Goal: Task Accomplishment & Management: Manage account settings

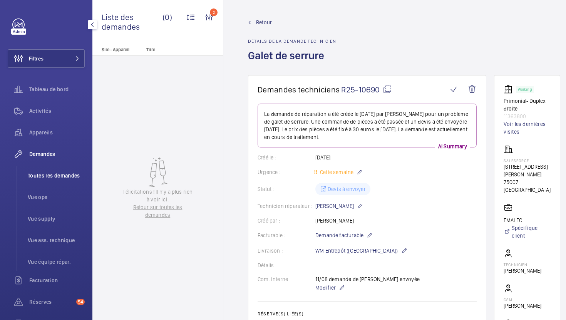
click at [67, 173] on span "Toutes les demandes" at bounding box center [56, 176] width 57 height 8
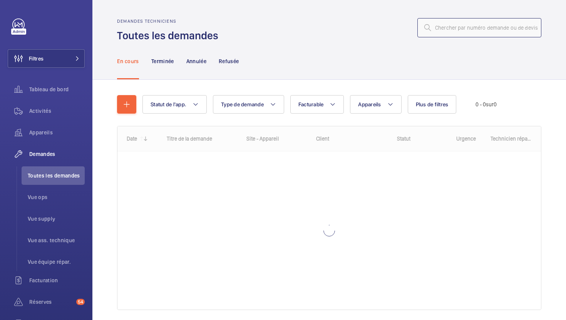
click at [471, 30] on input "text" at bounding box center [479, 27] width 124 height 19
paste input "R25-10432"
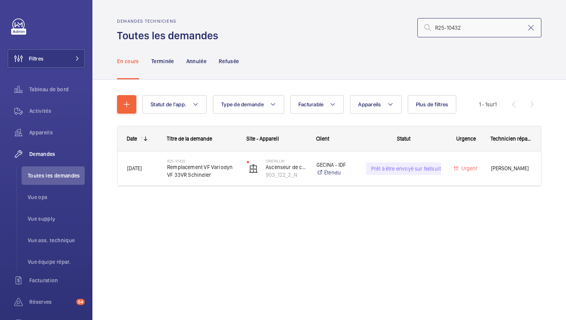
type input "R25-10432"
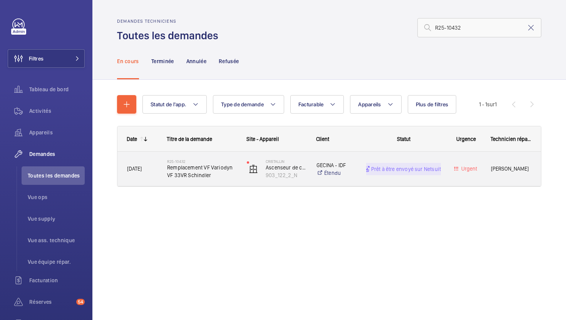
click at [235, 177] on span "Remplacement VF Variodyn VF 33VR Schindler" at bounding box center [202, 171] width 70 height 15
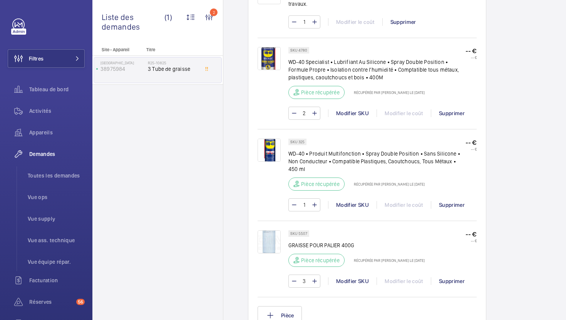
scroll to position [483, 0]
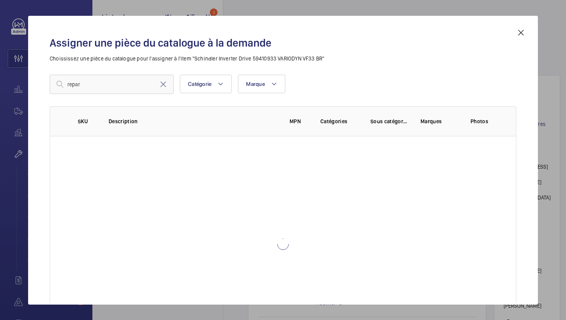
scroll to position [389, 0]
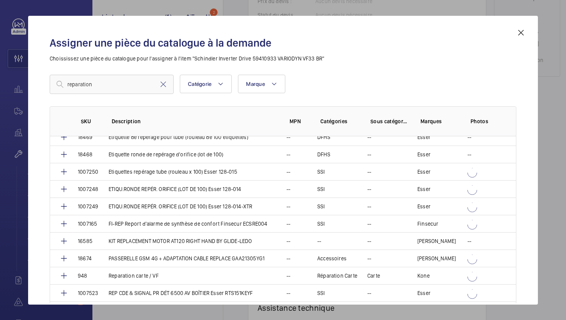
scroll to position [286, 0]
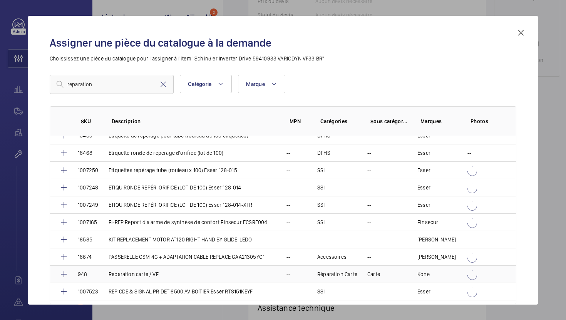
type input "reparation"
click at [168, 274] on td "Reparation carte / VF" at bounding box center [188, 273] width 178 height 17
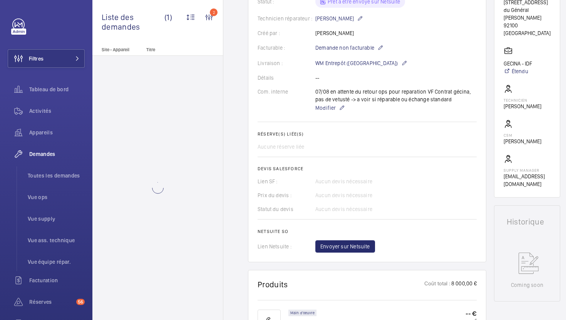
scroll to position [158, 0]
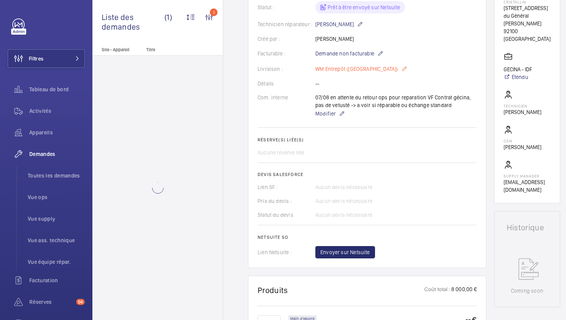
click at [367, 68] on p "WM Entrepôt ([GEOGRAPHIC_DATA])" at bounding box center [361, 68] width 92 height 9
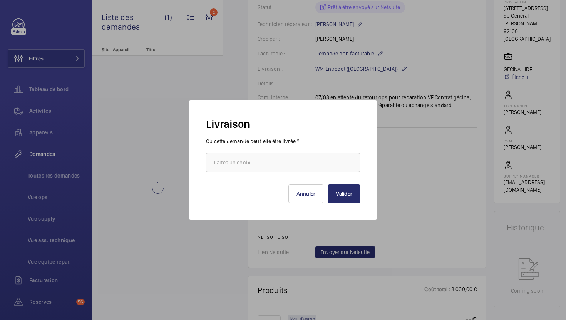
scroll to position [189, 0]
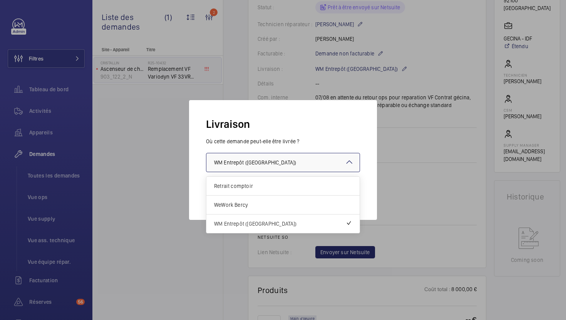
click at [293, 165] on div at bounding box center [282, 162] width 153 height 18
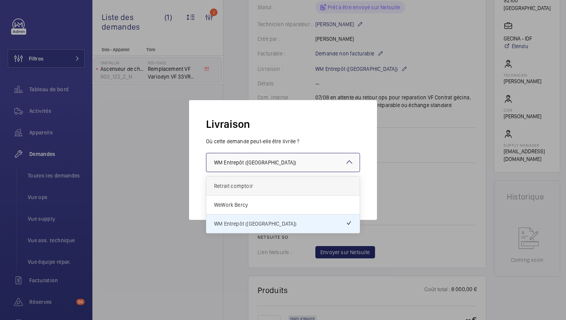
click at [274, 191] on div "Retrait comptoir" at bounding box center [282, 186] width 153 height 19
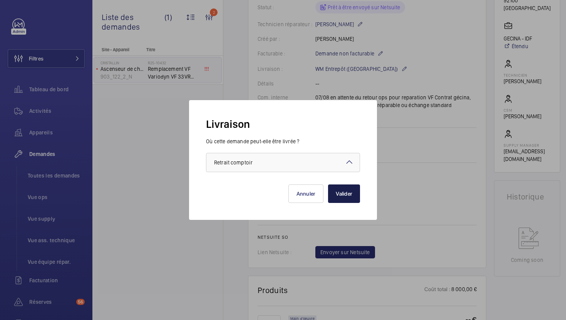
click at [347, 199] on button "Valider" at bounding box center [344, 193] width 32 height 18
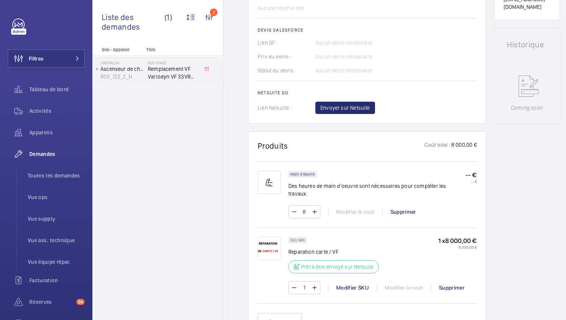
scroll to position [349, 0]
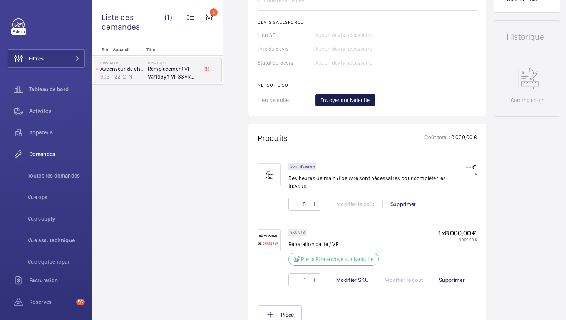
click at [343, 103] on span "Envoyer sur Netsuite" at bounding box center [345, 100] width 50 height 8
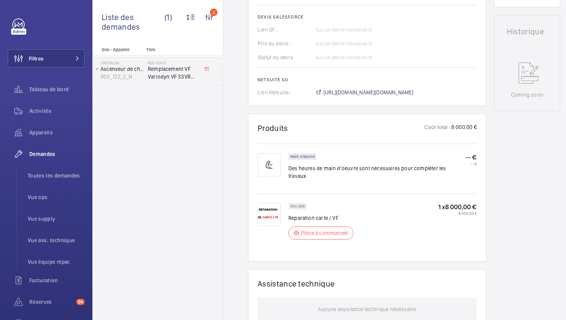
scroll to position [332, 0]
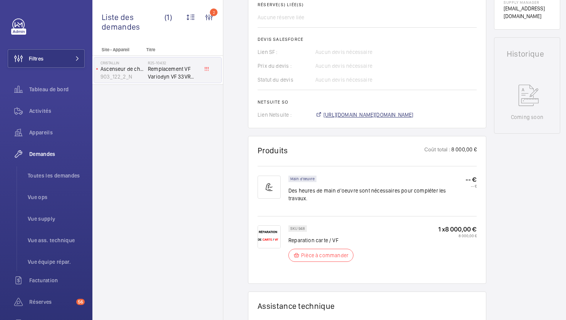
click at [375, 111] on span "https://6461500.app.netsuite.com/app/accounting/transactions/salesord.nl?id=290…" at bounding box center [368, 115] width 90 height 8
click at [65, 179] on span "Toutes les demandes" at bounding box center [56, 176] width 57 height 8
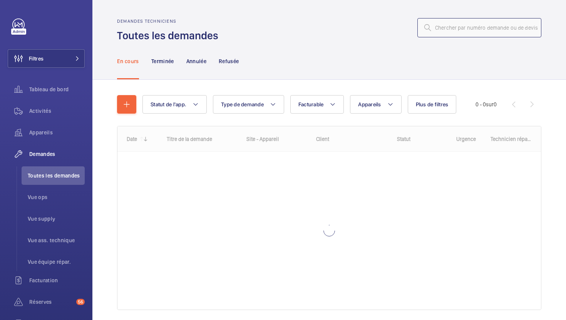
click at [448, 26] on input "text" at bounding box center [479, 27] width 124 height 19
paste input "R25-10749"
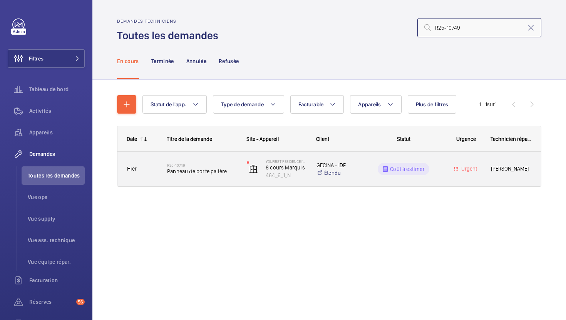
type input "R25-10749"
click at [237, 178] on div "YouFirst Residence Le Plessis-Robinson 6 cours Marquis 464_6_1_N" at bounding box center [272, 169] width 70 height 34
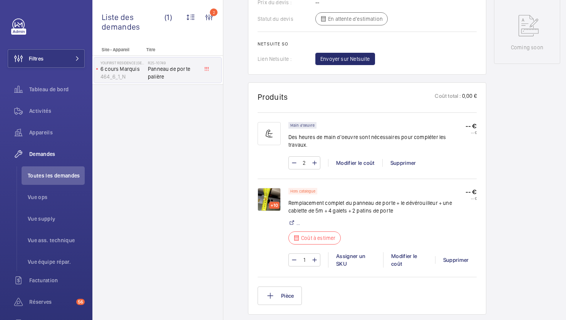
scroll to position [397, 0]
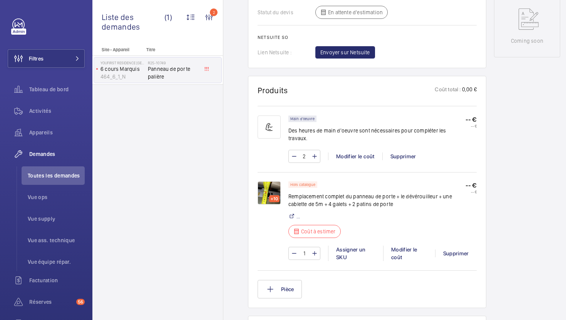
click at [272, 185] on img at bounding box center [268, 192] width 23 height 23
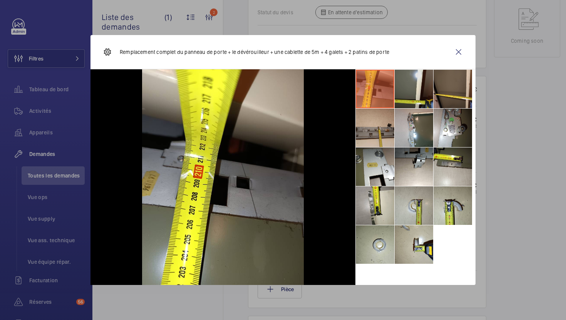
click at [404, 93] on li at bounding box center [413, 89] width 38 height 38
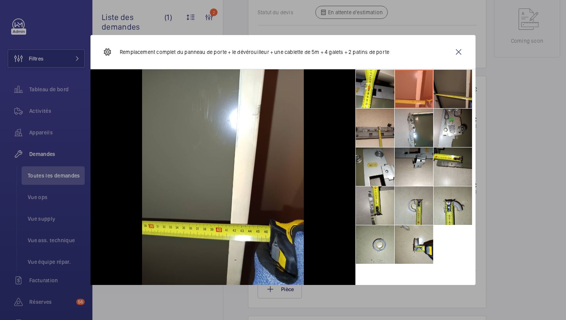
click at [453, 89] on li at bounding box center [452, 89] width 38 height 38
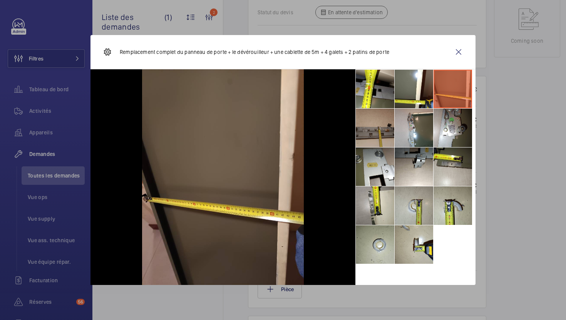
click at [374, 135] on li at bounding box center [374, 127] width 38 height 38
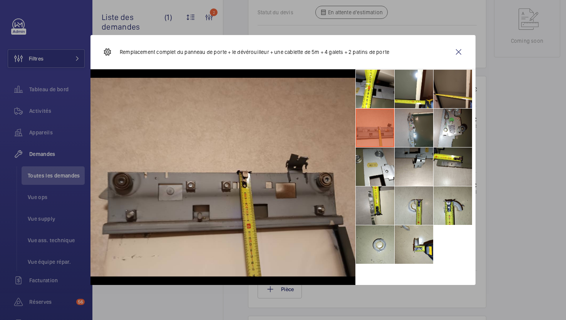
click at [425, 126] on li at bounding box center [413, 127] width 38 height 38
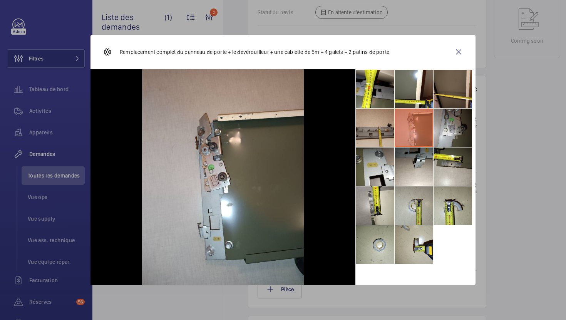
click at [455, 129] on li at bounding box center [452, 127] width 38 height 38
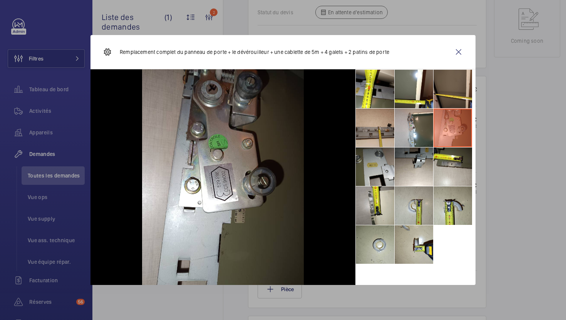
click at [387, 162] on li at bounding box center [374, 166] width 38 height 38
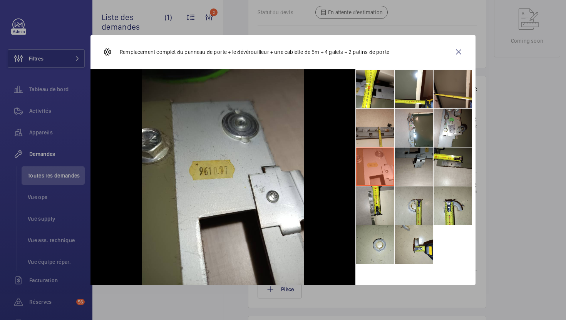
click at [417, 169] on li at bounding box center [413, 166] width 38 height 38
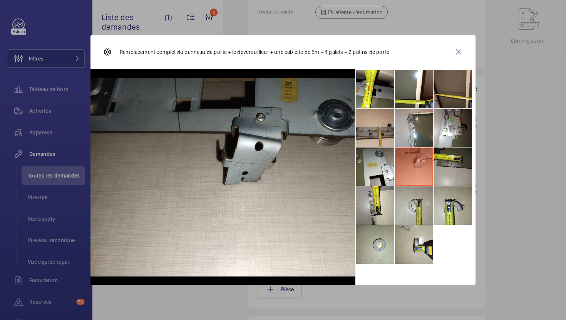
click at [458, 164] on li at bounding box center [452, 166] width 38 height 38
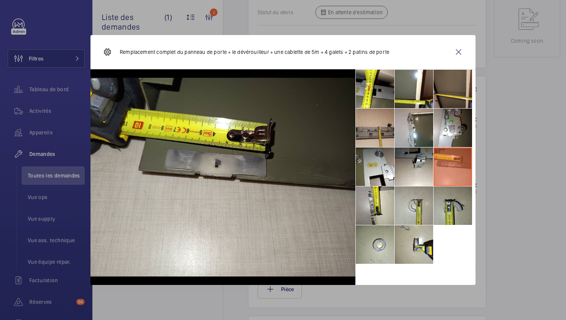
click at [447, 198] on li at bounding box center [452, 205] width 38 height 38
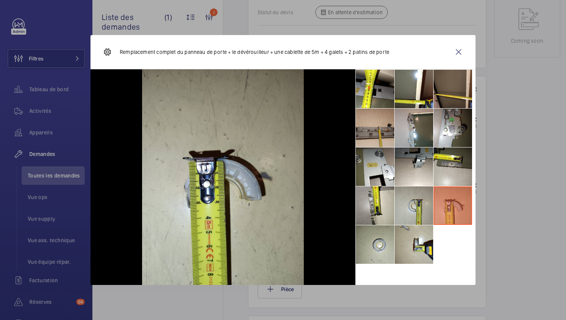
click at [458, 65] on div "Remplacement complet du panneau de porte + le dévérouilleur + une cablette de 5…" at bounding box center [282, 52] width 385 height 34
click at [458, 56] on wm-front-icon-button at bounding box center [458, 52] width 18 height 18
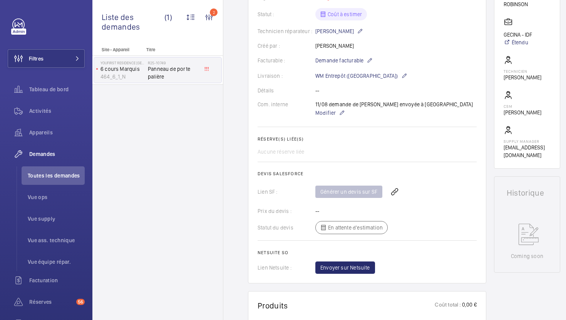
scroll to position [183, 0]
click at [329, 112] on span "Modifier" at bounding box center [325, 112] width 20 height 8
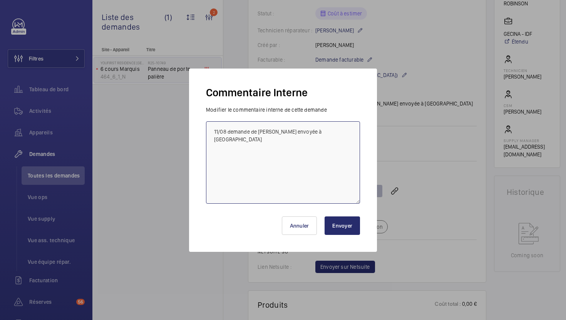
click at [214, 135] on textarea "11/08 demande de devis envoyée à Slycma" at bounding box center [283, 162] width 154 height 82
click at [318, 129] on textarea "11/08 demande de devis envoyée à Slycma" at bounding box center [283, 162] width 154 height 82
type textarea "11/08 demande de devis envoyée à Slycma et prokodis"
click at [340, 225] on button "Envoyer" at bounding box center [341, 225] width 35 height 18
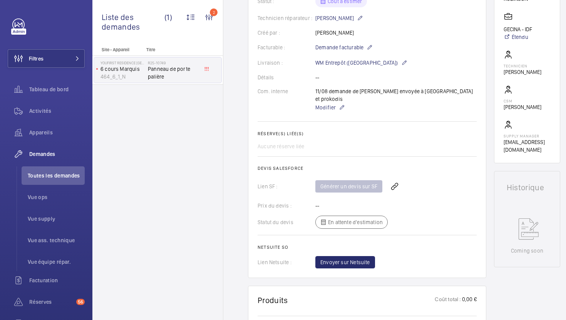
scroll to position [135, 0]
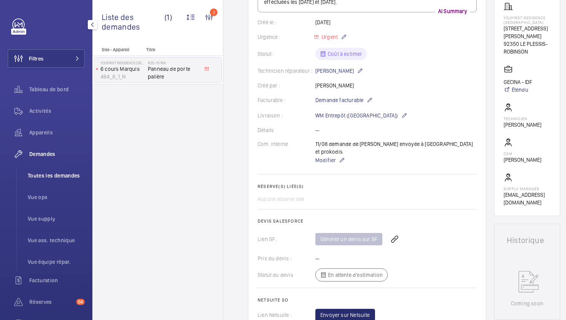
click at [62, 175] on span "Toutes les demandes" at bounding box center [56, 176] width 57 height 8
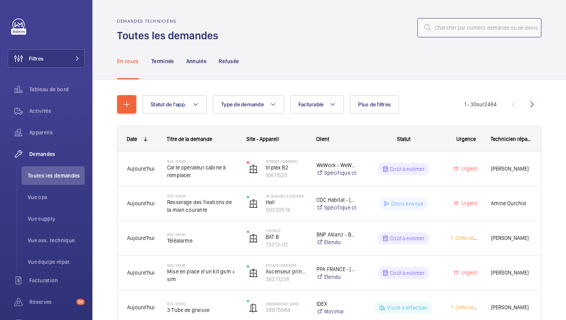
click at [442, 32] on input "text" at bounding box center [479, 27] width 124 height 19
paste input ": R25-10650)"
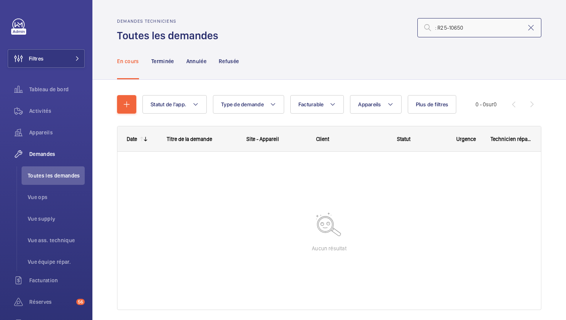
click at [437, 27] on input ": R25-10650" at bounding box center [479, 27] width 124 height 19
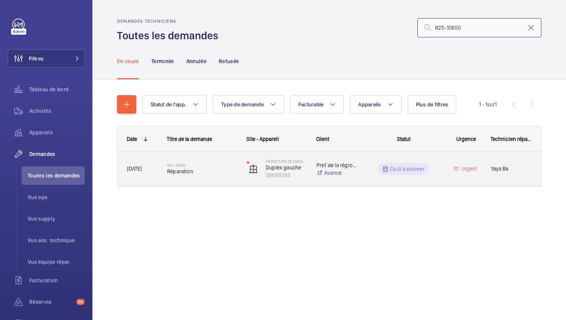
type input "R25-10650"
click at [374, 178] on div "Coût à estimer" at bounding box center [399, 169] width 84 height 28
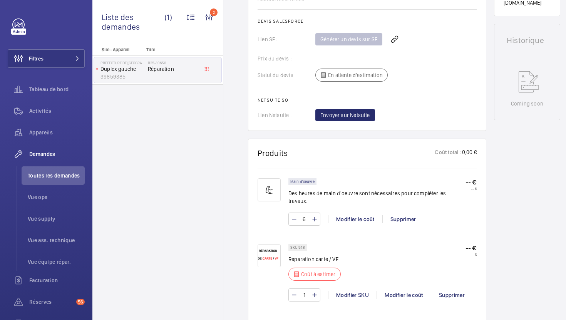
scroll to position [340, 0]
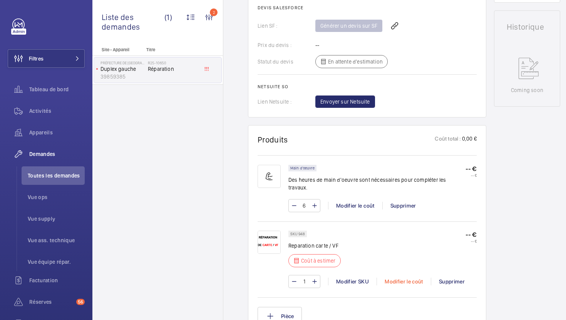
click at [396, 277] on div "Modifier le coût" at bounding box center [403, 281] width 54 height 8
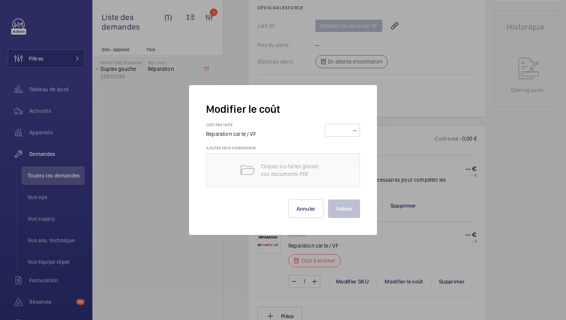
click at [342, 131] on input "number" at bounding box center [342, 130] width 30 height 12
type input "3500"
click at [343, 205] on button "Valider" at bounding box center [344, 208] width 32 height 18
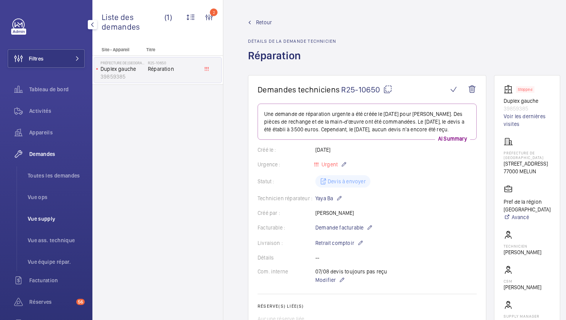
click at [55, 223] on li "Vue supply" at bounding box center [53, 218] width 63 height 18
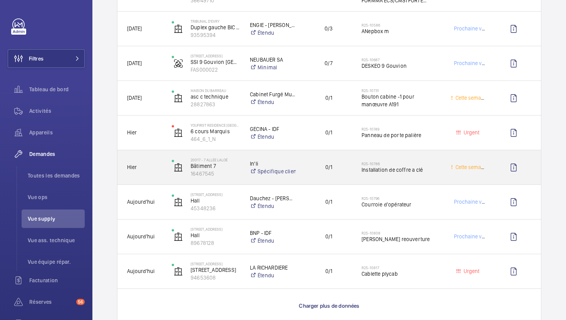
scroll to position [554, 0]
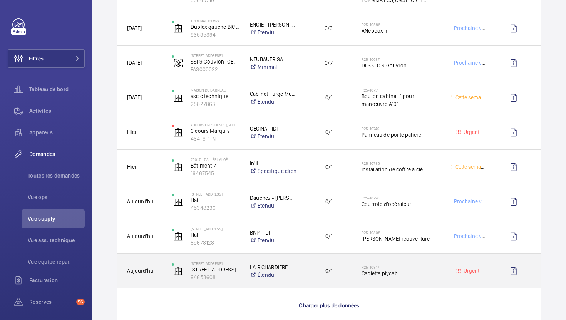
click at [437, 274] on span "Cablette plycab" at bounding box center [400, 273] width 79 height 8
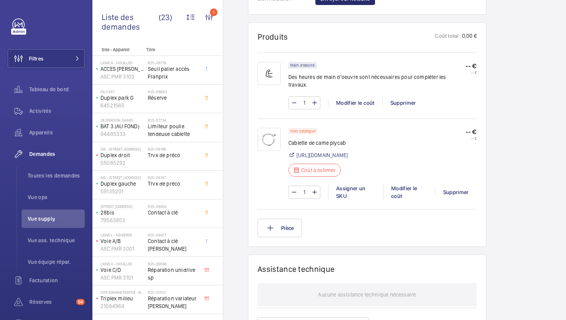
scroll to position [455, 0]
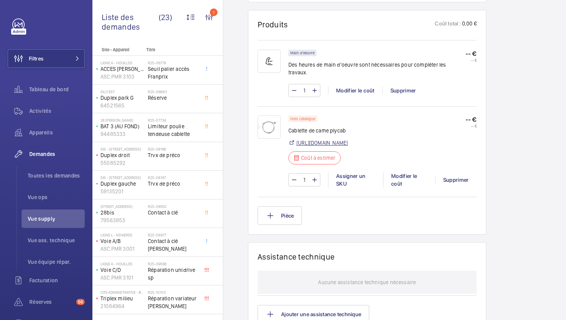
click at [347, 139] on link "https://my.slycma.com/fr/cablette-de-came-plycab-0" at bounding box center [321, 143] width 51 height 8
click at [399, 174] on div "Modifier le coût" at bounding box center [409, 179] width 52 height 15
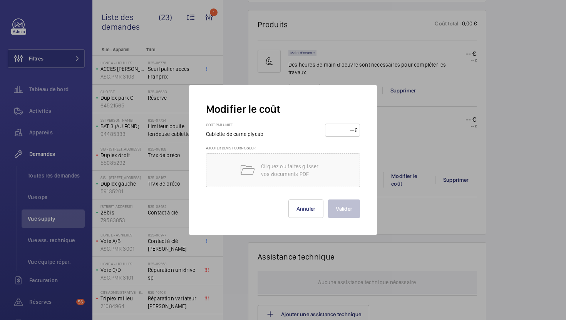
click at [346, 130] on input "number" at bounding box center [340, 130] width 27 height 12
type input "6"
type input "55"
click at [344, 214] on button "Valider" at bounding box center [344, 208] width 32 height 18
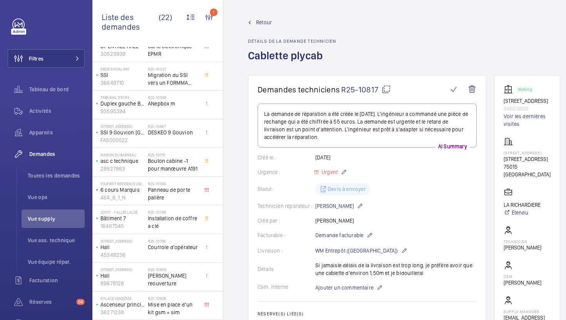
scroll to position [337, 0]
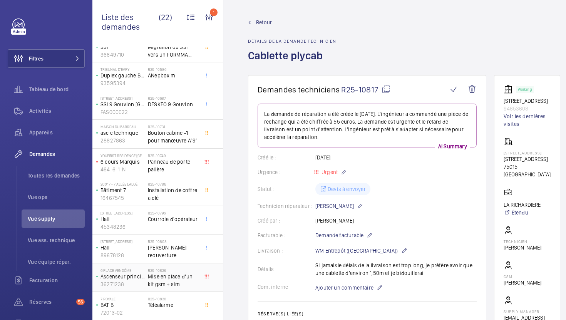
click at [191, 279] on span "Mise en place d’un kit gsm + sim" at bounding box center [173, 279] width 51 height 15
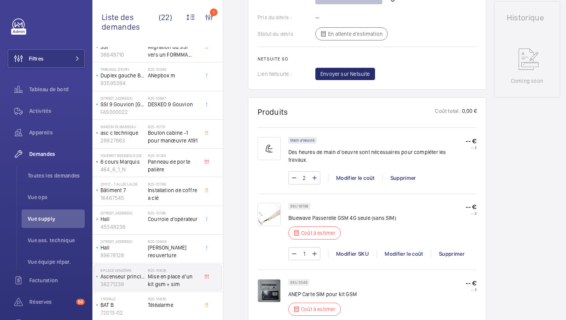
scroll to position [407, 0]
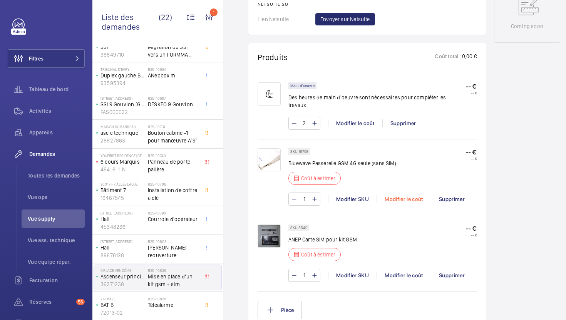
click at [408, 195] on div "Modifier le coût" at bounding box center [403, 199] width 54 height 8
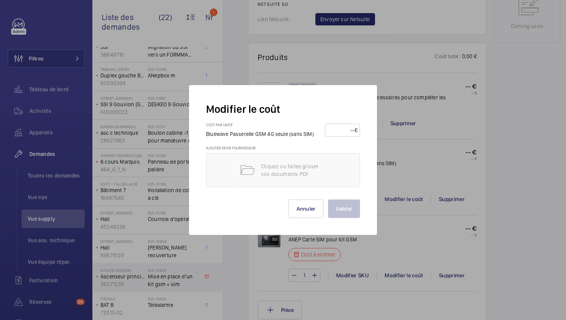
click at [336, 133] on input "number" at bounding box center [340, 130] width 27 height 12
type input "205"
click at [346, 209] on button "Valider" at bounding box center [344, 208] width 32 height 18
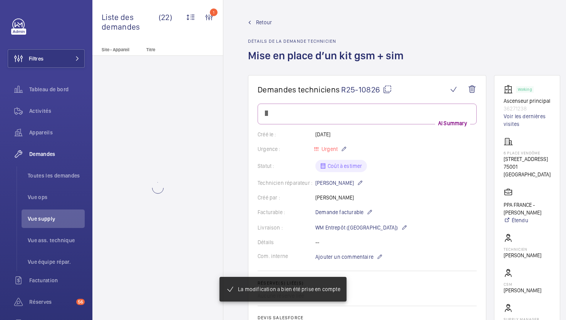
scroll to position [0, 0]
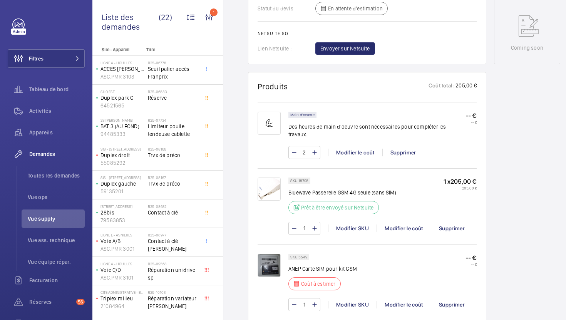
scroll to position [399, 0]
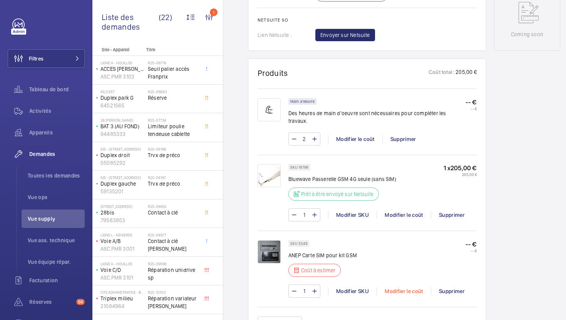
click at [392, 287] on div "Modifier le coût" at bounding box center [403, 291] width 54 height 8
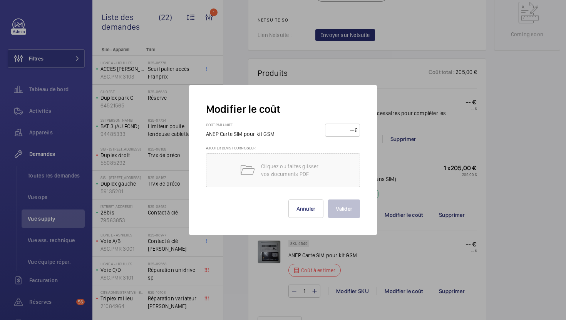
click at [338, 135] on input "number" at bounding box center [340, 130] width 27 height 12
type input "10"
click at [350, 209] on button "Valider" at bounding box center [344, 208] width 32 height 18
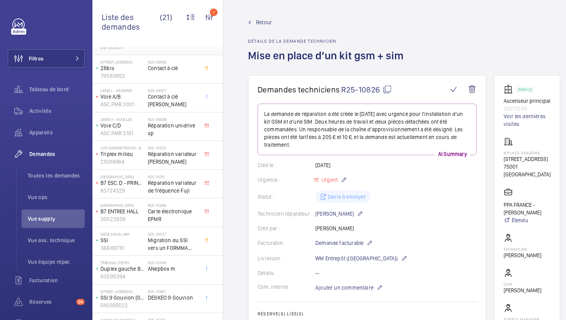
scroll to position [338, 0]
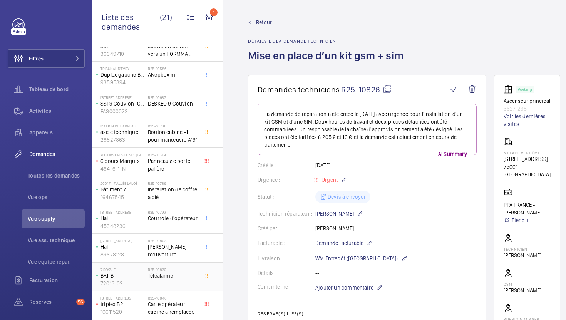
click at [199, 273] on div "R25-10830 Téléalarme" at bounding box center [175, 276] width 54 height 25
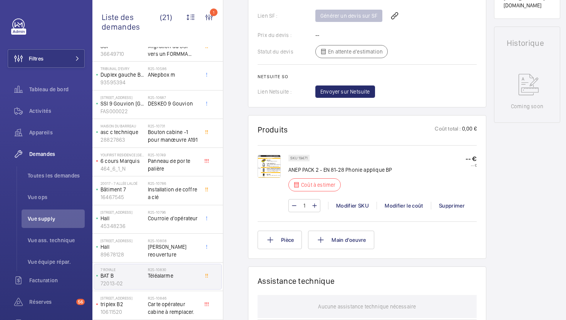
scroll to position [413, 0]
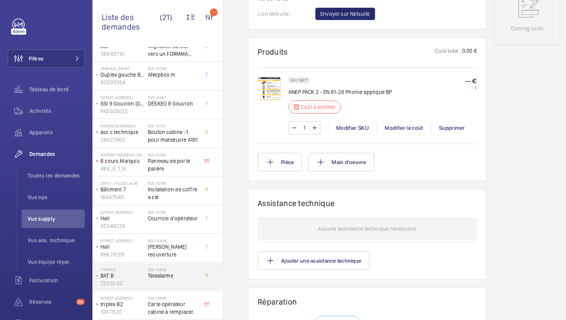
click at [277, 95] on img at bounding box center [268, 88] width 23 height 23
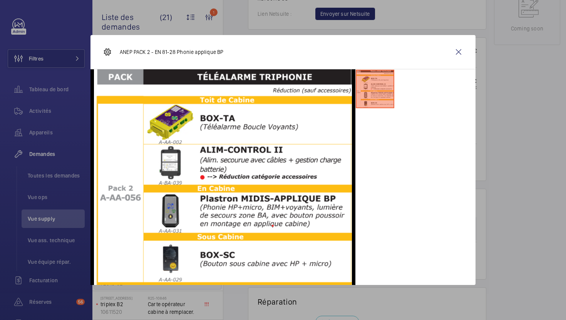
click at [518, 121] on div at bounding box center [283, 160] width 566 height 320
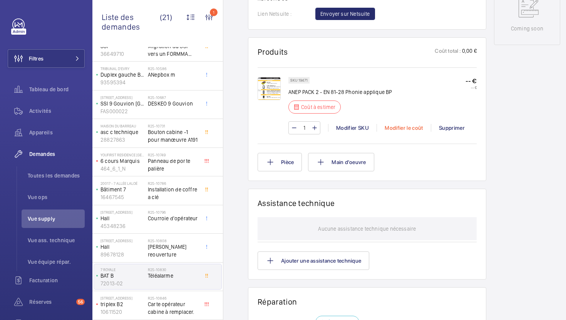
click at [396, 130] on div "Modifier le coût" at bounding box center [403, 128] width 54 height 8
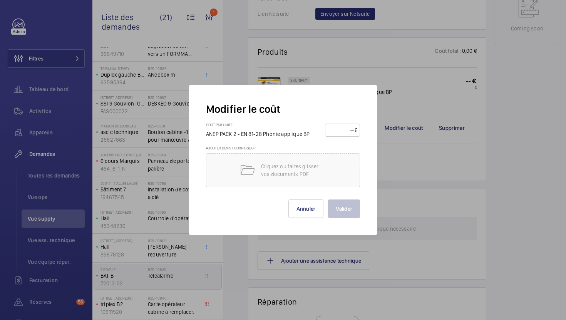
click at [333, 130] on input "number" at bounding box center [340, 130] width 27 height 12
type input "420"
click at [336, 207] on button "Valider" at bounding box center [344, 208] width 32 height 18
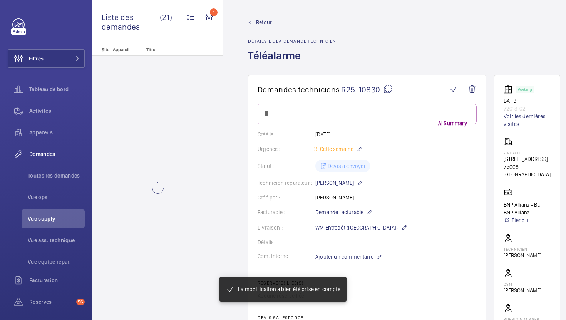
scroll to position [0, 0]
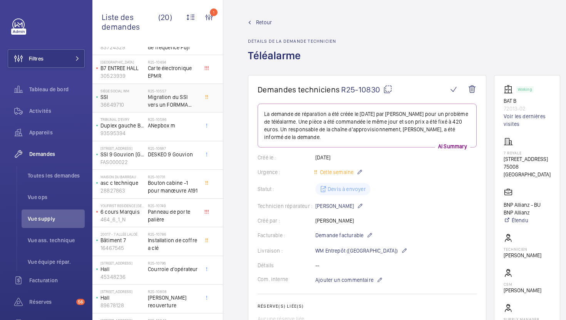
scroll to position [309, 0]
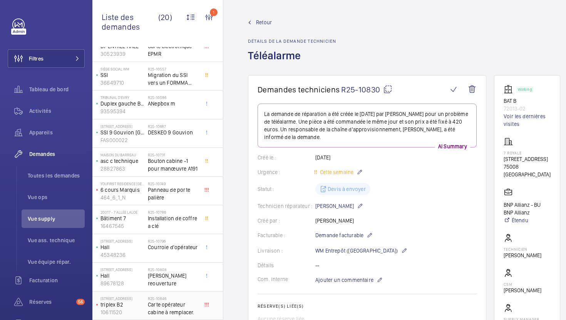
click at [190, 313] on span "Carte opérateur cabine à remplacer." at bounding box center [173, 307] width 51 height 15
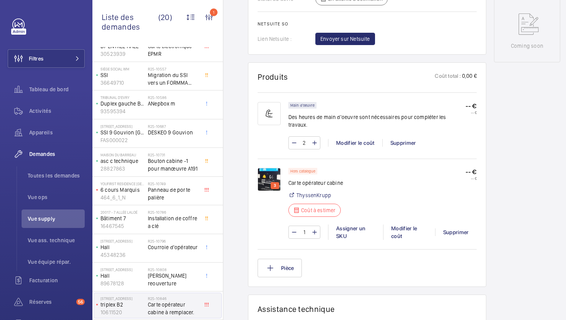
scroll to position [397, 0]
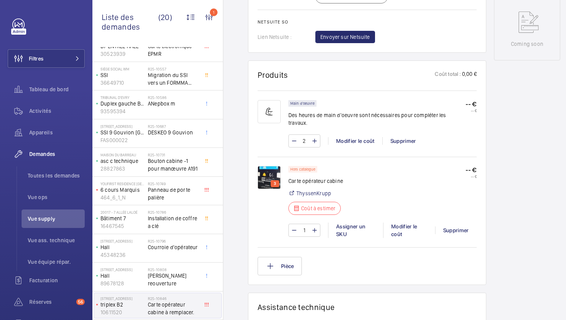
click at [267, 170] on img at bounding box center [268, 177] width 23 height 23
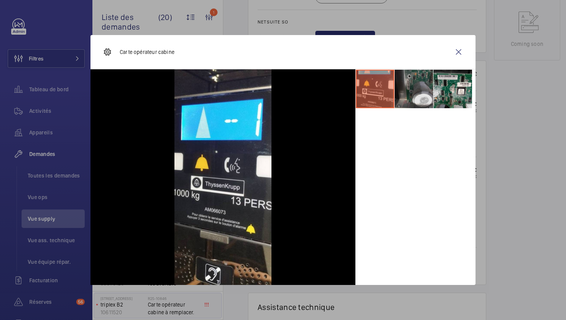
click at [419, 93] on li at bounding box center [413, 89] width 38 height 38
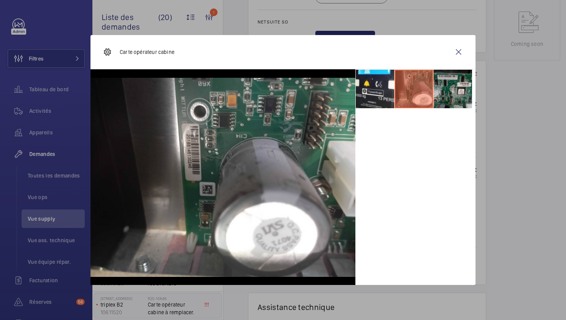
click at [465, 94] on li at bounding box center [452, 89] width 38 height 38
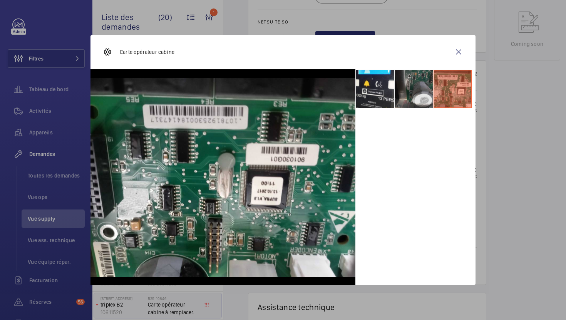
click at [415, 92] on li at bounding box center [413, 89] width 38 height 38
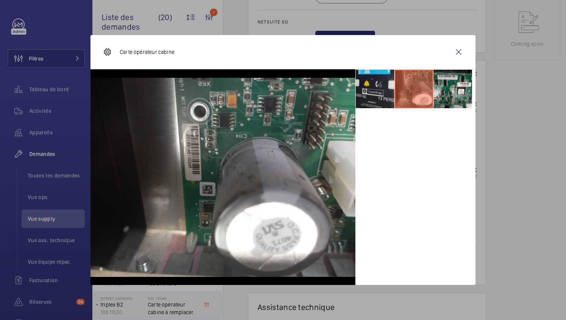
click at [380, 102] on li at bounding box center [374, 89] width 38 height 38
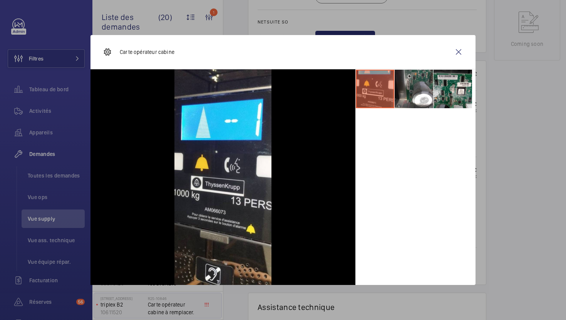
click at [482, 161] on div at bounding box center [283, 160] width 566 height 320
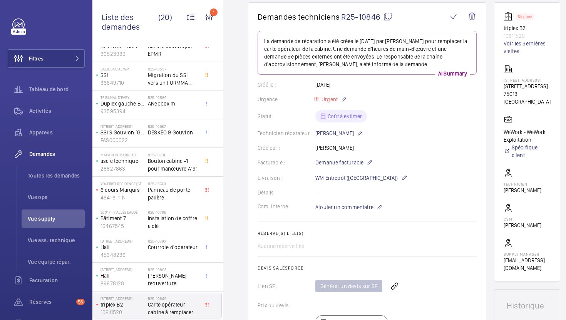
scroll to position [0, 0]
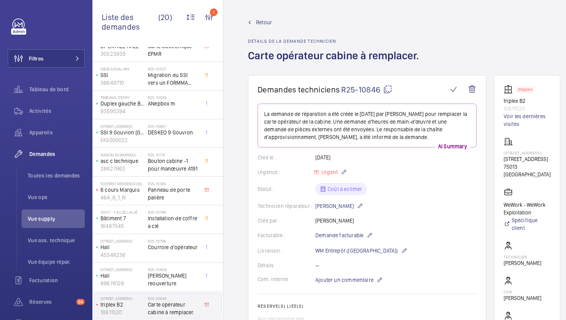
click at [382, 96] on wm-front-card-header "Demandes techniciens R25-10846" at bounding box center [366, 94] width 219 height 19
click at [390, 83] on wm-front-card "Demandes techniciens R25-10846 La demande de réparation a été créée le 12 août …" at bounding box center [367, 262] width 238 height 375
click at [388, 85] on mat-icon at bounding box center [387, 89] width 9 height 9
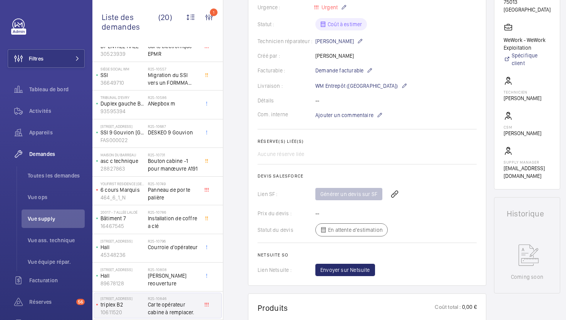
scroll to position [181, 0]
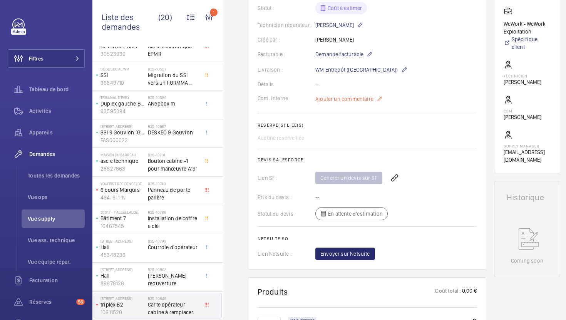
click at [354, 101] on span "Ajouter un commentaire" at bounding box center [344, 99] width 58 height 8
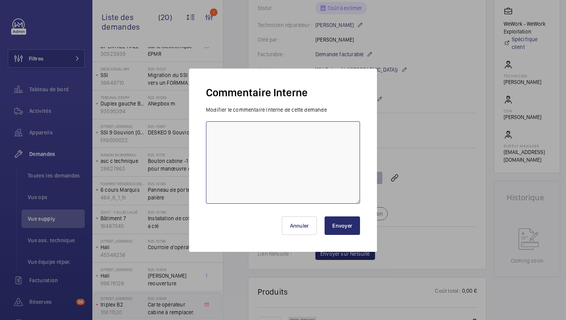
click at [307, 143] on textarea at bounding box center [283, 162] width 154 height 82
type textarea "12/08 demande de devis envoyée à wittur"
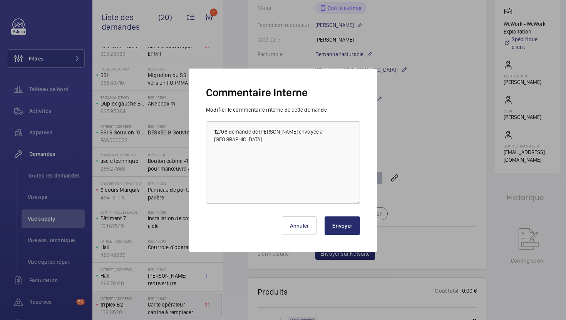
click at [345, 224] on button "Envoyer" at bounding box center [341, 225] width 35 height 18
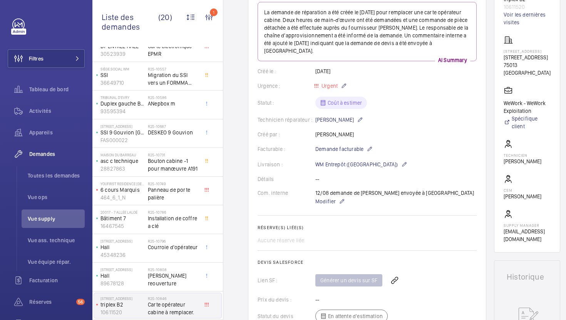
scroll to position [0, 0]
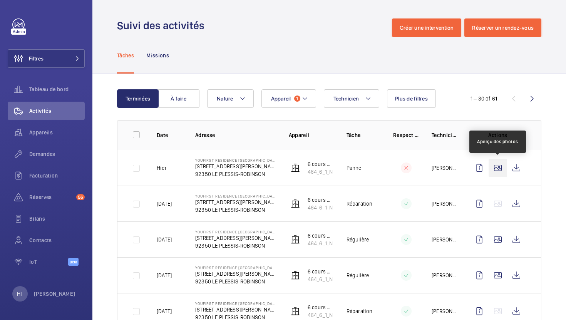
click at [500, 166] on wm-front-icon-button at bounding box center [497, 167] width 18 height 18
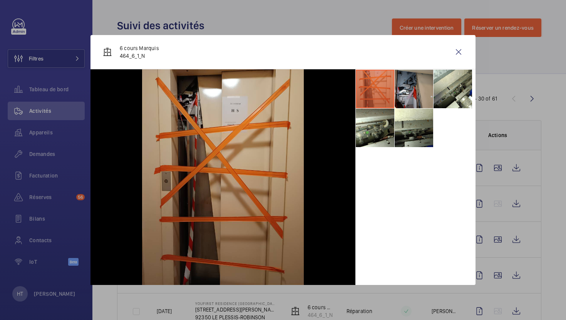
click at [411, 97] on li at bounding box center [413, 89] width 38 height 38
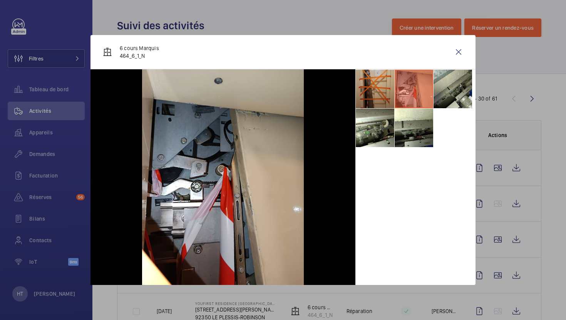
click at [451, 90] on li at bounding box center [452, 89] width 38 height 38
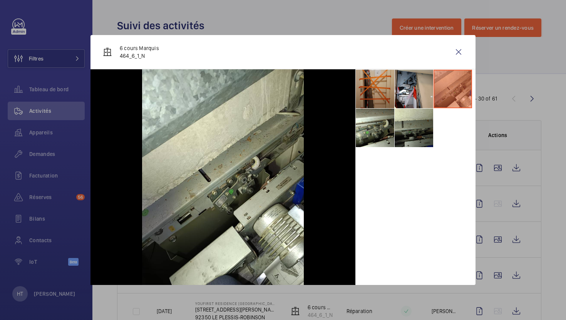
click at [422, 126] on li at bounding box center [413, 127] width 38 height 38
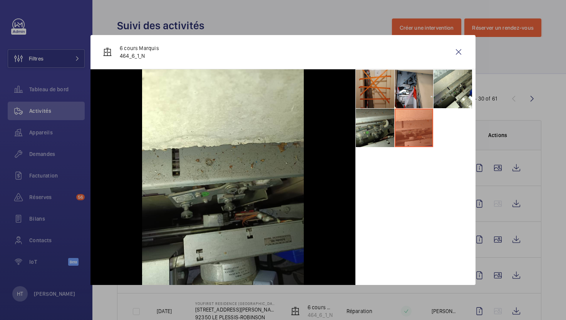
click at [380, 138] on li at bounding box center [374, 127] width 38 height 38
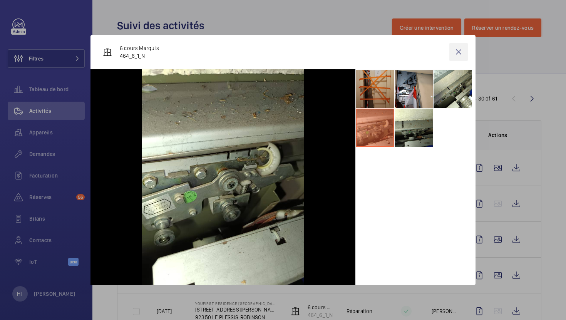
click at [463, 52] on wm-front-icon-button at bounding box center [458, 52] width 18 height 18
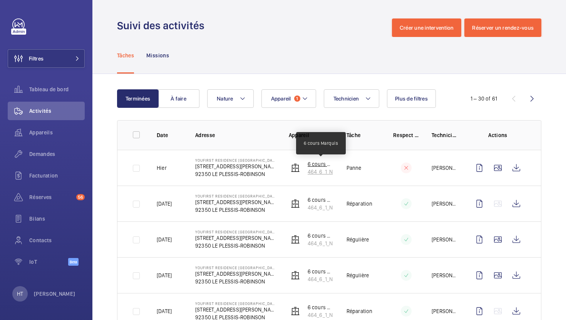
click at [327, 166] on p "6 cours Marquis" at bounding box center [320, 164] width 27 height 8
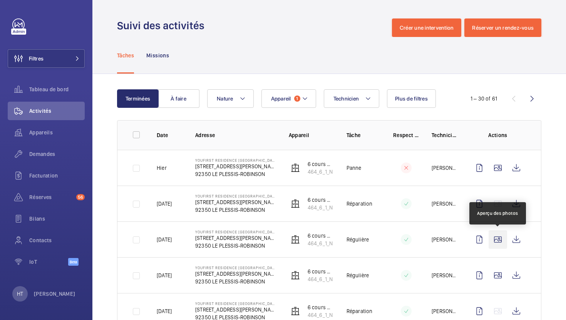
click at [497, 240] on wm-front-icon-button at bounding box center [497, 239] width 18 height 18
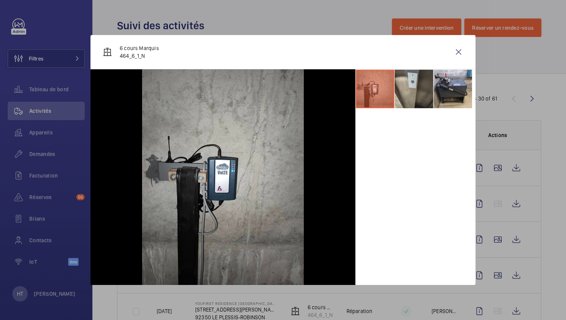
click at [507, 122] on div at bounding box center [283, 160] width 566 height 320
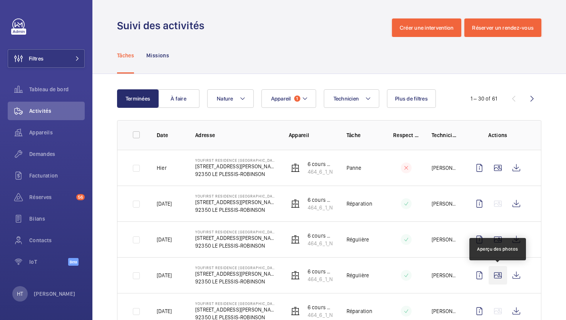
click at [489, 280] on wm-front-icon-button at bounding box center [497, 275] width 18 height 18
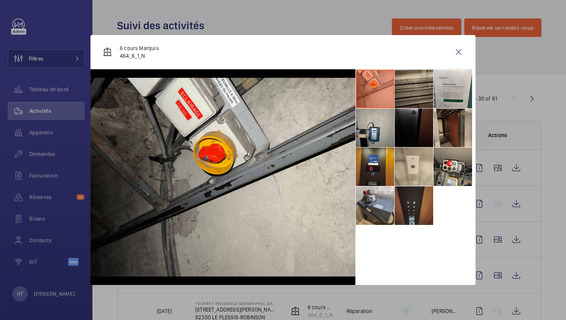
click at [411, 206] on li at bounding box center [413, 205] width 38 height 38
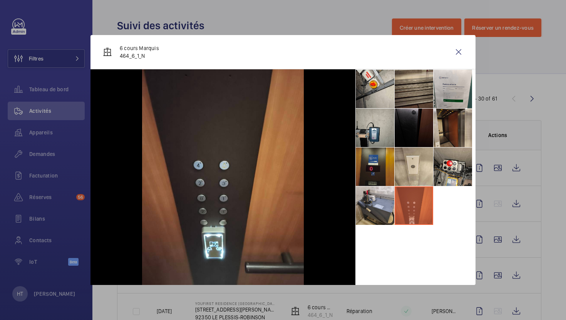
click at [379, 170] on li at bounding box center [374, 166] width 38 height 38
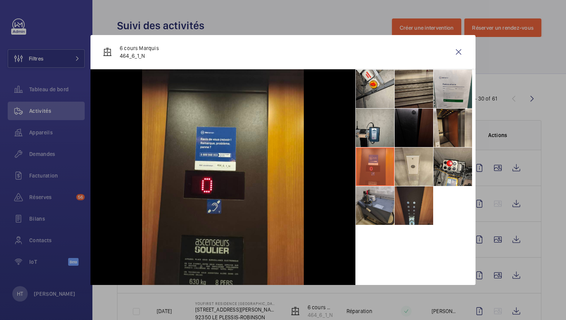
click at [374, 213] on li at bounding box center [374, 205] width 38 height 38
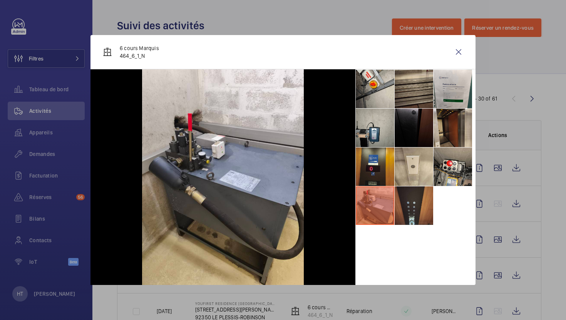
click at [531, 169] on div at bounding box center [283, 160] width 566 height 320
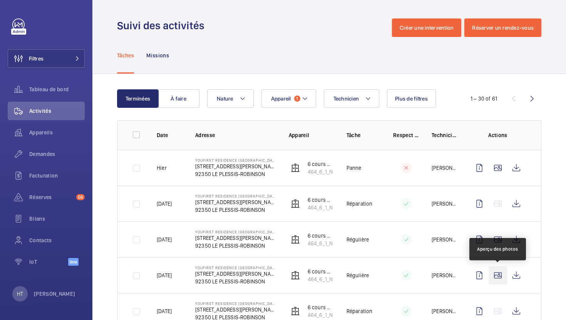
click at [498, 269] on wm-front-icon-button at bounding box center [497, 275] width 18 height 18
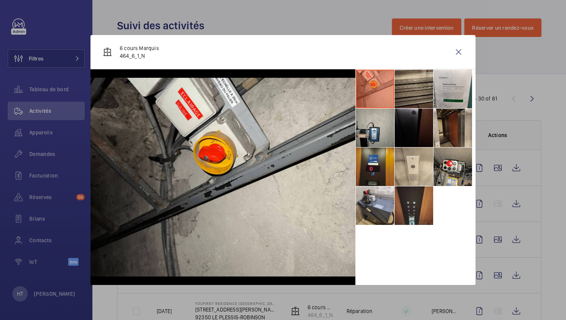
click at [546, 198] on div at bounding box center [283, 160] width 566 height 320
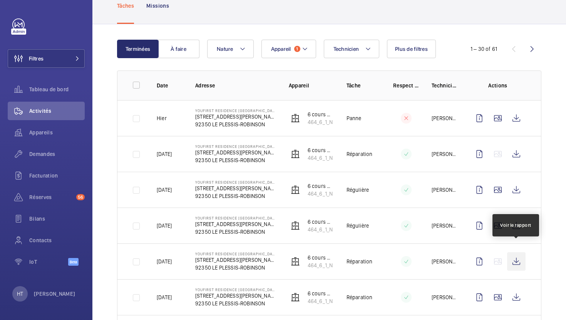
scroll to position [60, 0]
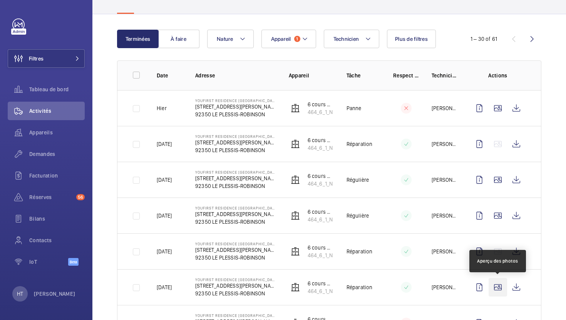
click at [502, 290] on wm-front-icon-button at bounding box center [497, 287] width 18 height 18
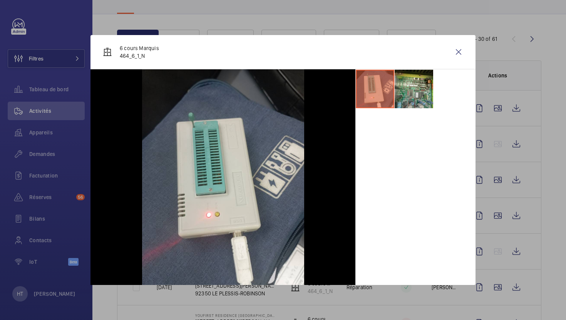
click at [416, 103] on li at bounding box center [413, 89] width 38 height 38
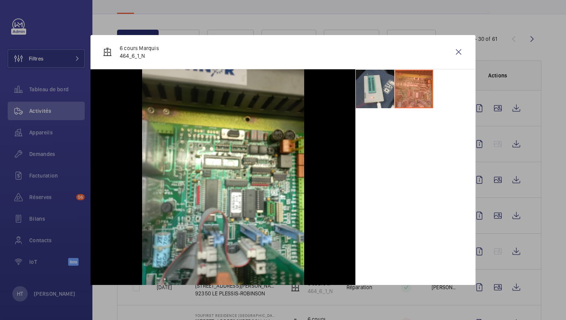
click at [495, 140] on div at bounding box center [283, 160] width 566 height 320
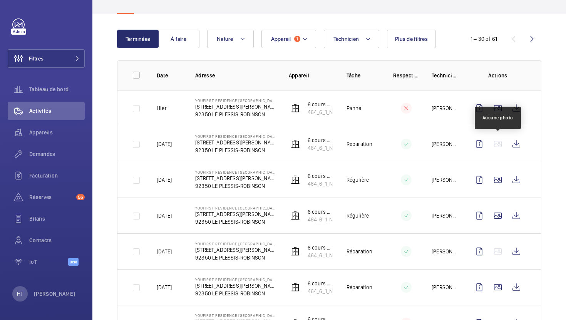
scroll to position [84, 0]
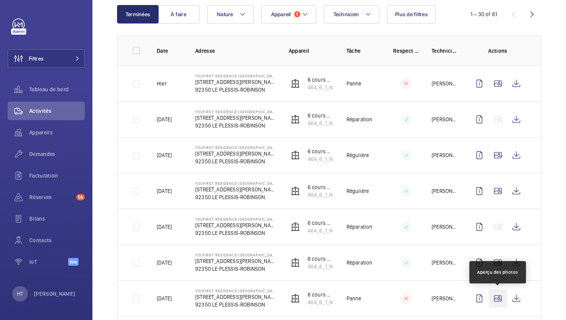
click at [496, 300] on wm-front-icon-button at bounding box center [497, 298] width 18 height 18
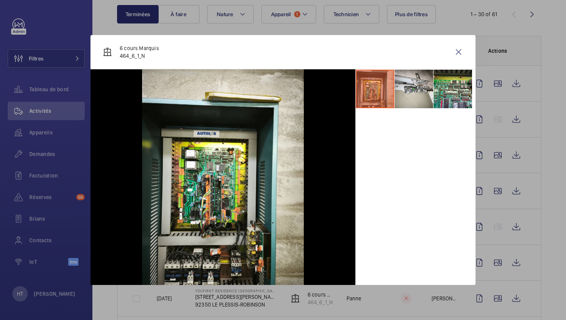
click at [414, 97] on li at bounding box center [413, 89] width 38 height 38
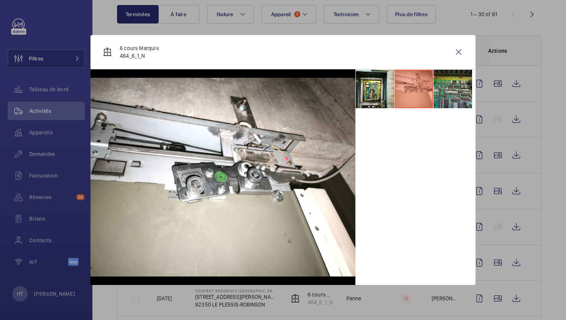
click at [455, 97] on li at bounding box center [452, 89] width 38 height 38
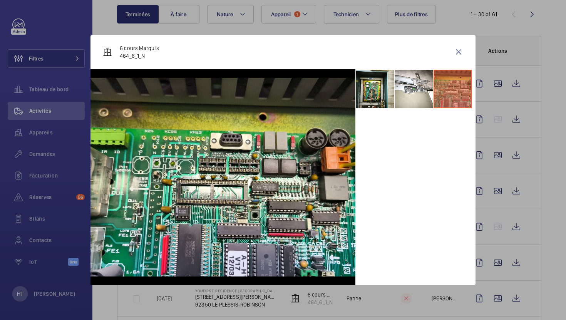
click at [534, 154] on div at bounding box center [283, 160] width 566 height 320
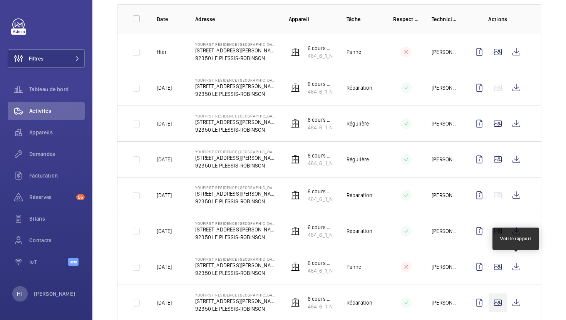
scroll to position [118, 0]
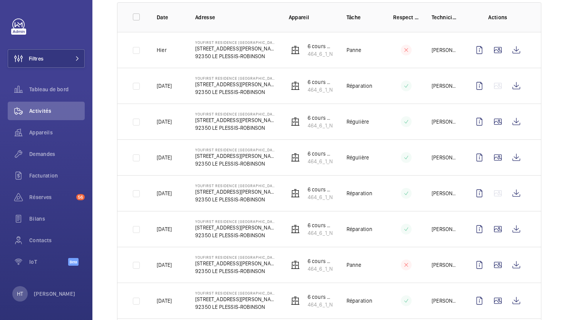
click at [486, 314] on td at bounding box center [498, 300] width 83 height 36
click at [492, 310] on td at bounding box center [498, 300] width 83 height 36
click at [502, 300] on wm-front-icon-button at bounding box center [497, 300] width 18 height 18
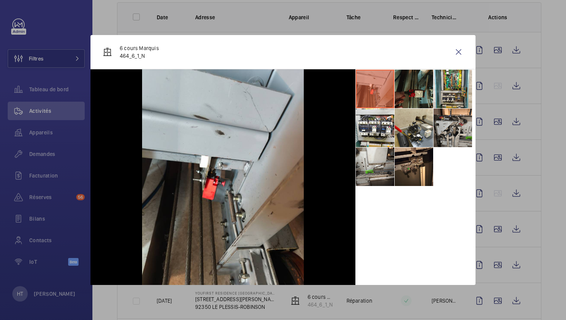
click at [424, 95] on li at bounding box center [413, 89] width 38 height 38
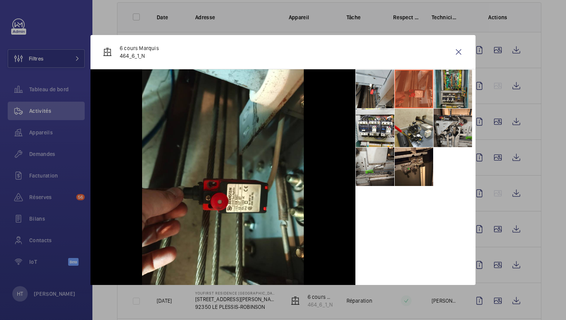
click at [460, 98] on li at bounding box center [452, 89] width 38 height 38
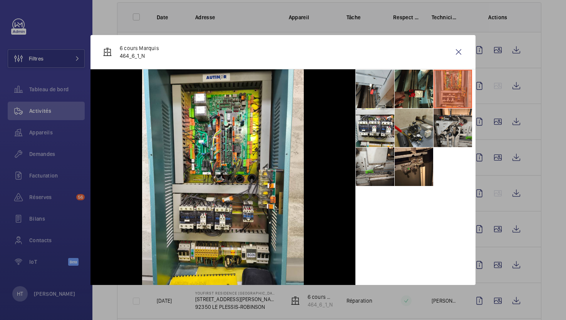
click at [423, 141] on li at bounding box center [413, 127] width 38 height 38
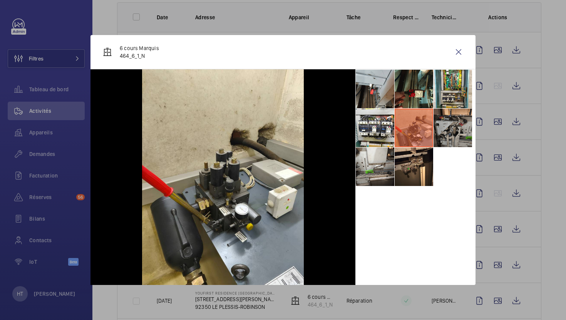
click at [449, 134] on li at bounding box center [452, 127] width 38 height 38
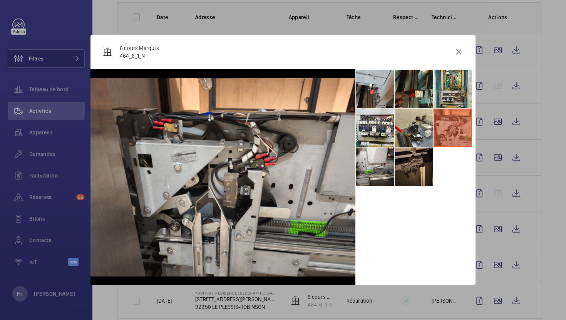
click at [403, 180] on li at bounding box center [413, 166] width 38 height 38
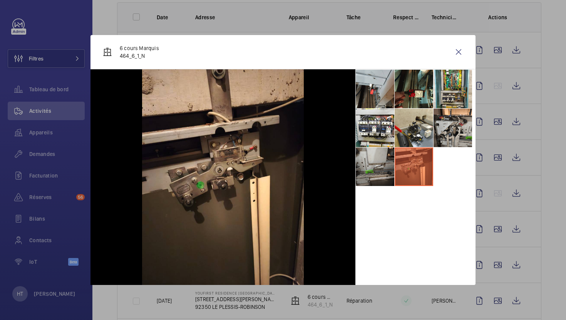
click at [390, 169] on li at bounding box center [374, 166] width 38 height 38
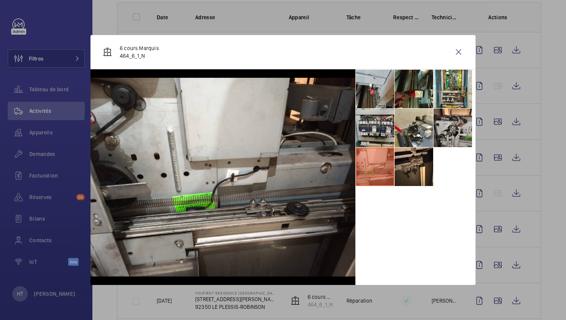
click at [377, 138] on li at bounding box center [374, 127] width 38 height 38
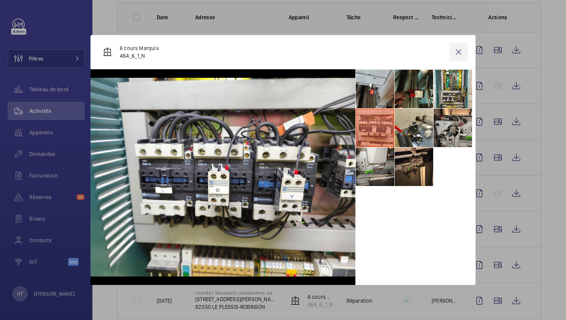
click at [460, 53] on wm-front-icon-button at bounding box center [458, 52] width 18 height 18
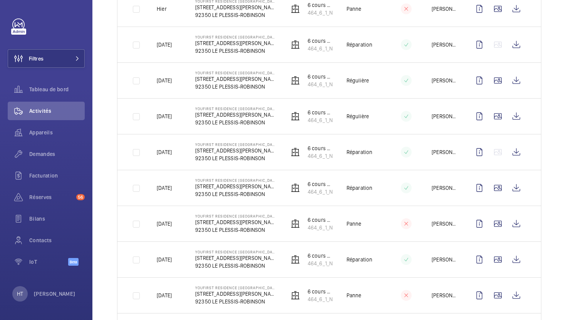
scroll to position [174, 0]
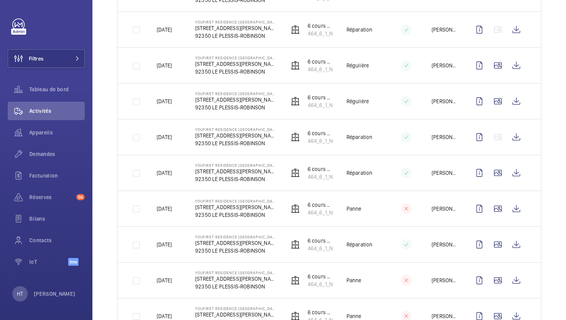
click at [499, 75] on td at bounding box center [498, 65] width 83 height 36
click at [497, 65] on wm-front-icon-button at bounding box center [497, 65] width 18 height 18
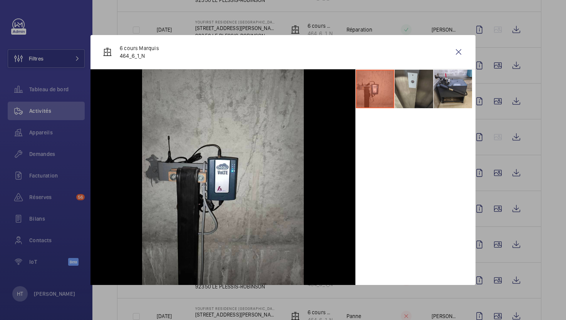
click at [474, 108] on ul at bounding box center [415, 88] width 120 height 39
click at [499, 166] on div at bounding box center [283, 160] width 566 height 320
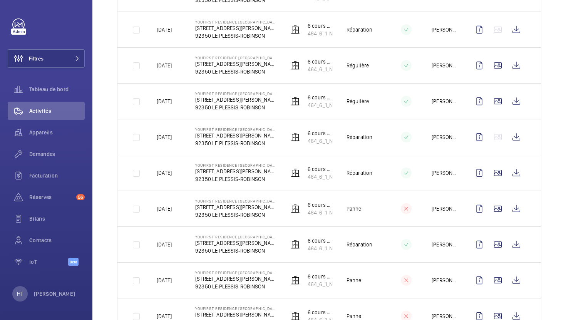
click at [494, 183] on td at bounding box center [498, 173] width 83 height 36
click at [497, 172] on wm-front-icon-button at bounding box center [497, 173] width 18 height 18
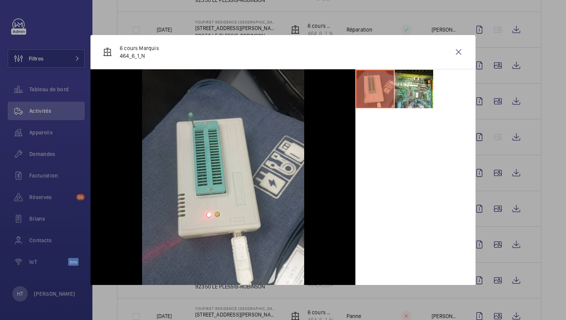
click at [501, 199] on div at bounding box center [283, 160] width 566 height 320
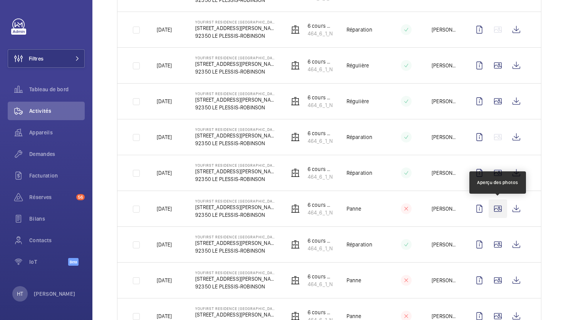
click at [500, 209] on wm-front-icon-button at bounding box center [497, 208] width 18 height 18
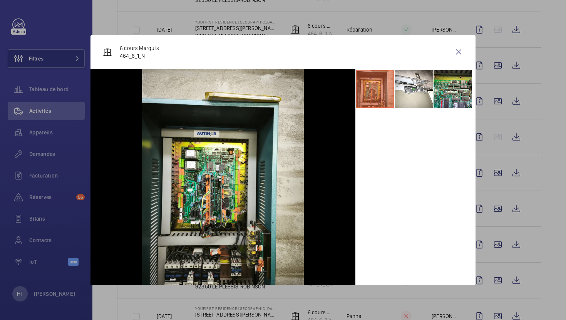
click at [506, 229] on div at bounding box center [283, 160] width 566 height 320
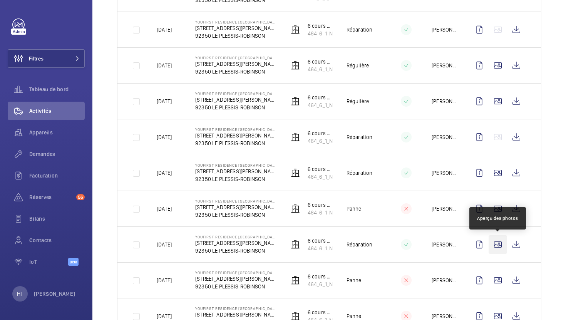
click at [501, 242] on wm-front-icon-button at bounding box center [497, 244] width 18 height 18
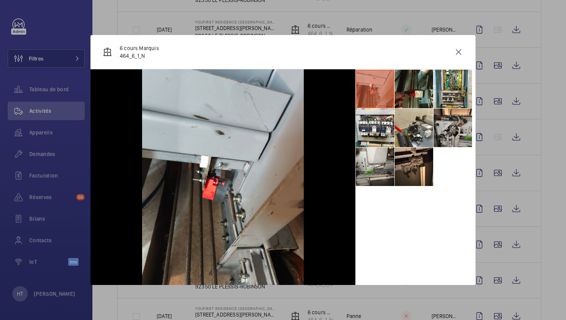
click at [498, 209] on div at bounding box center [283, 160] width 566 height 320
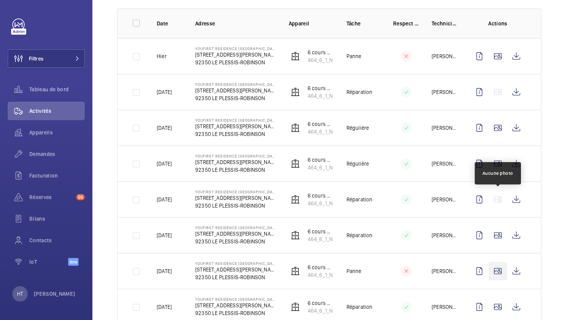
scroll to position [110, 0]
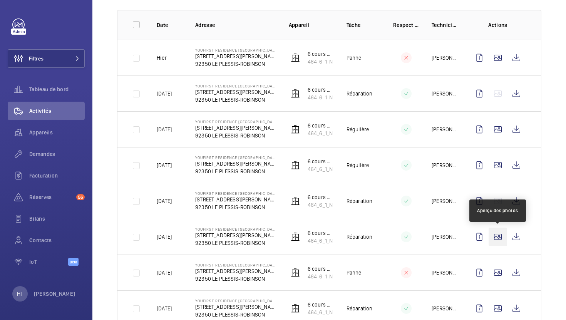
click at [495, 230] on wm-front-icon-button at bounding box center [497, 236] width 18 height 18
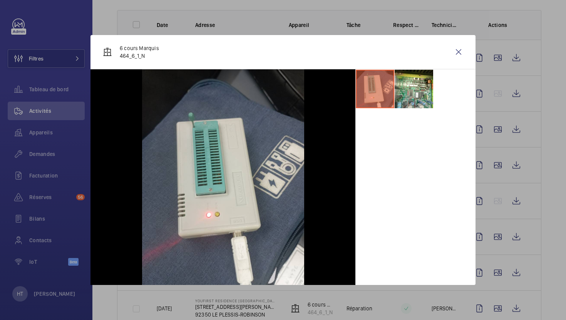
click at [502, 200] on div at bounding box center [283, 160] width 566 height 320
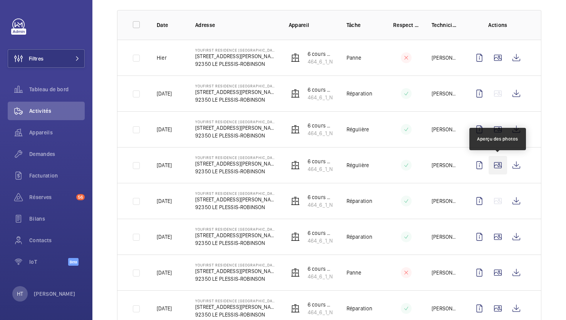
click at [501, 169] on wm-front-icon-button at bounding box center [497, 165] width 18 height 18
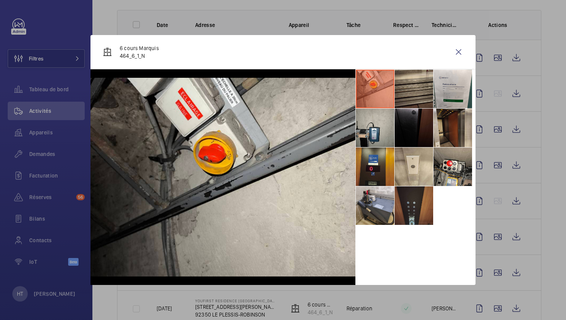
click at [419, 205] on li at bounding box center [413, 205] width 38 height 38
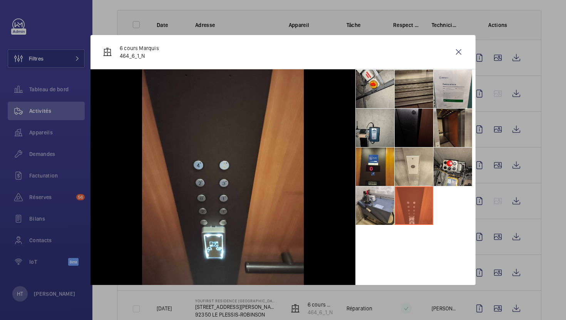
click at [450, 122] on li at bounding box center [452, 127] width 38 height 38
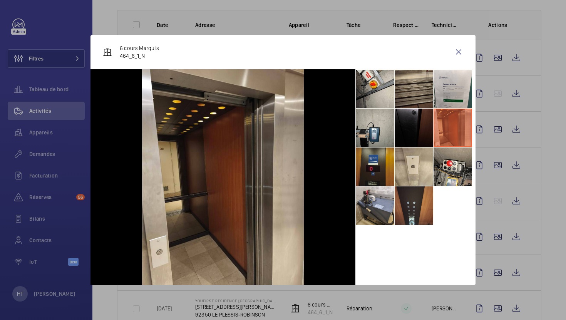
click at [382, 175] on li at bounding box center [374, 166] width 38 height 38
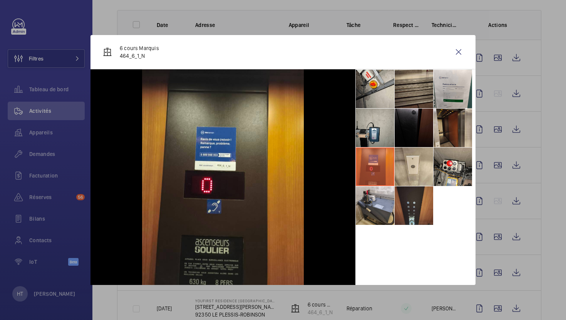
click at [200, 26] on div at bounding box center [283, 160] width 566 height 320
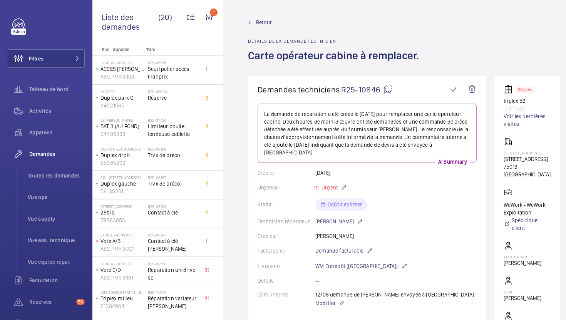
scroll to position [309, 0]
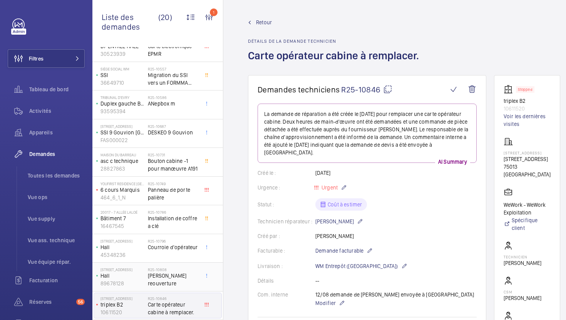
click at [176, 277] on span "[PERSON_NAME] reouverture" at bounding box center [173, 279] width 51 height 15
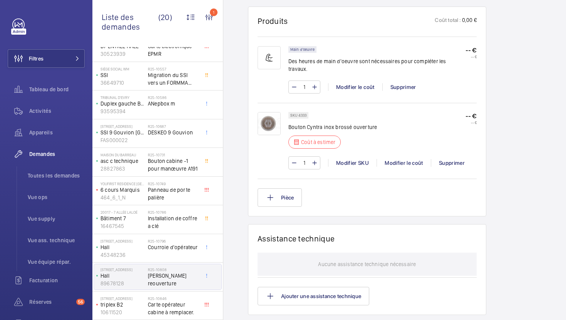
scroll to position [464, 0]
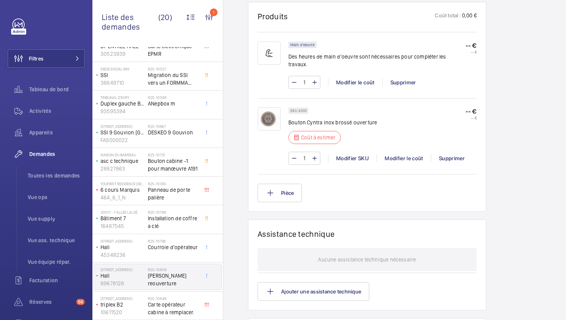
click at [345, 118] on p "Bouton Cyntra inox brossé ouverture" at bounding box center [332, 122] width 88 height 8
click at [188, 249] on span "Courroie d'opérateur" at bounding box center [173, 247] width 51 height 8
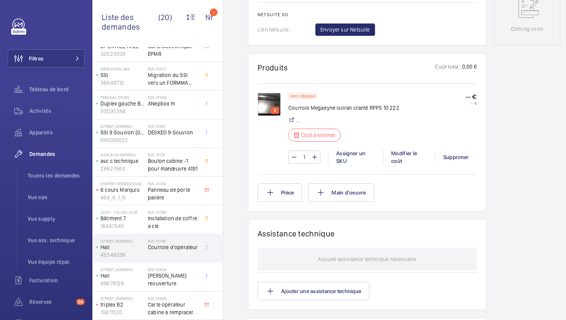
scroll to position [409, 0]
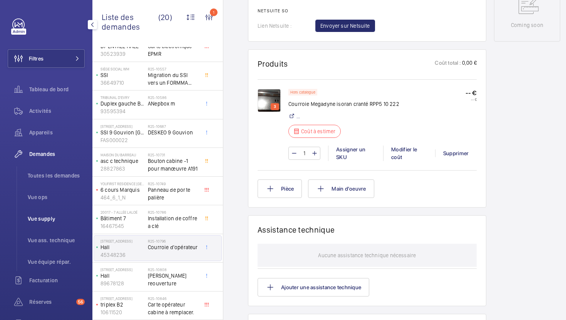
click at [37, 224] on li "Vue supply" at bounding box center [53, 218] width 63 height 18
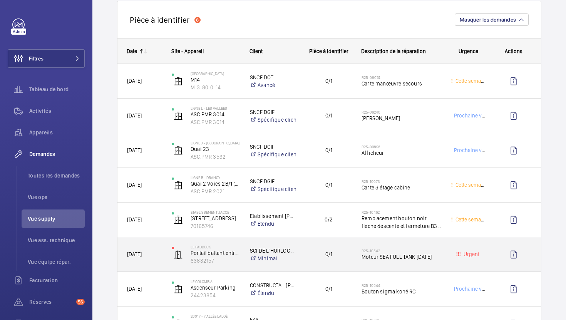
scroll to position [859, 0]
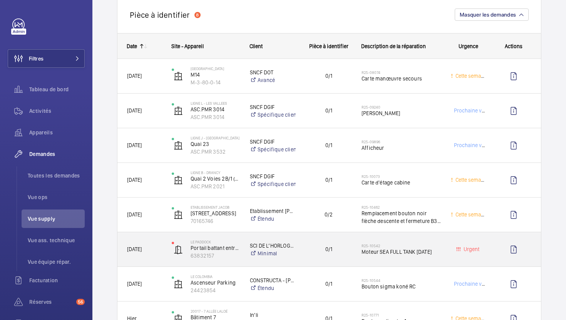
click at [325, 258] on div "0/1" at bounding box center [323, 249] width 55 height 24
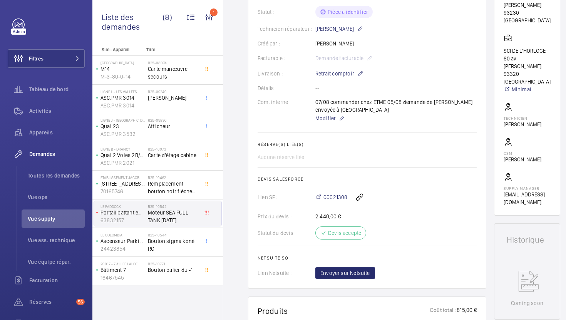
scroll to position [37, 0]
